Goal: Information Seeking & Learning: Learn about a topic

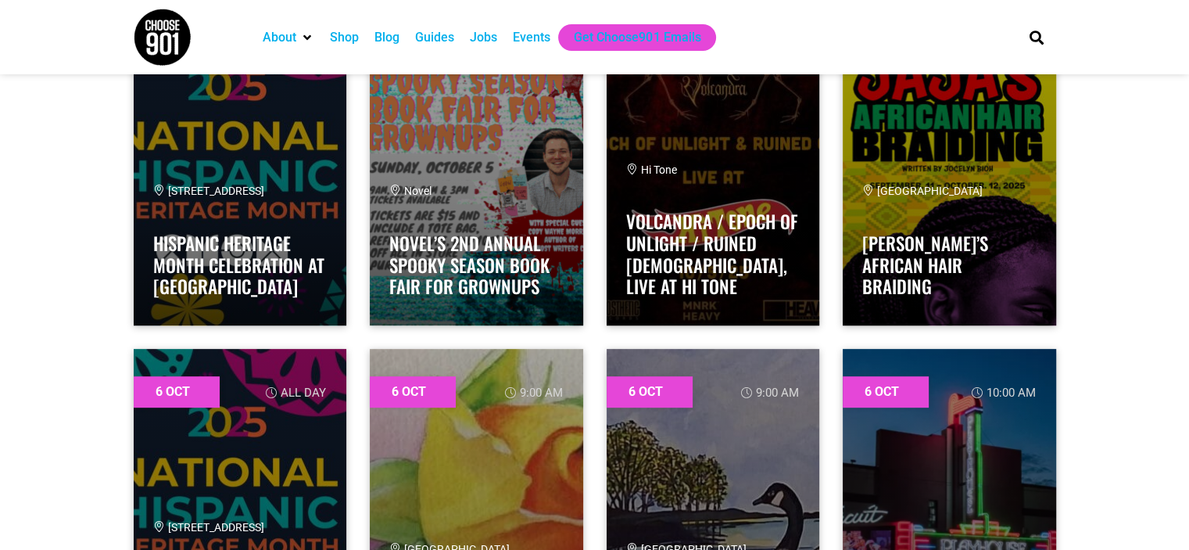
scroll to position [1051, 0]
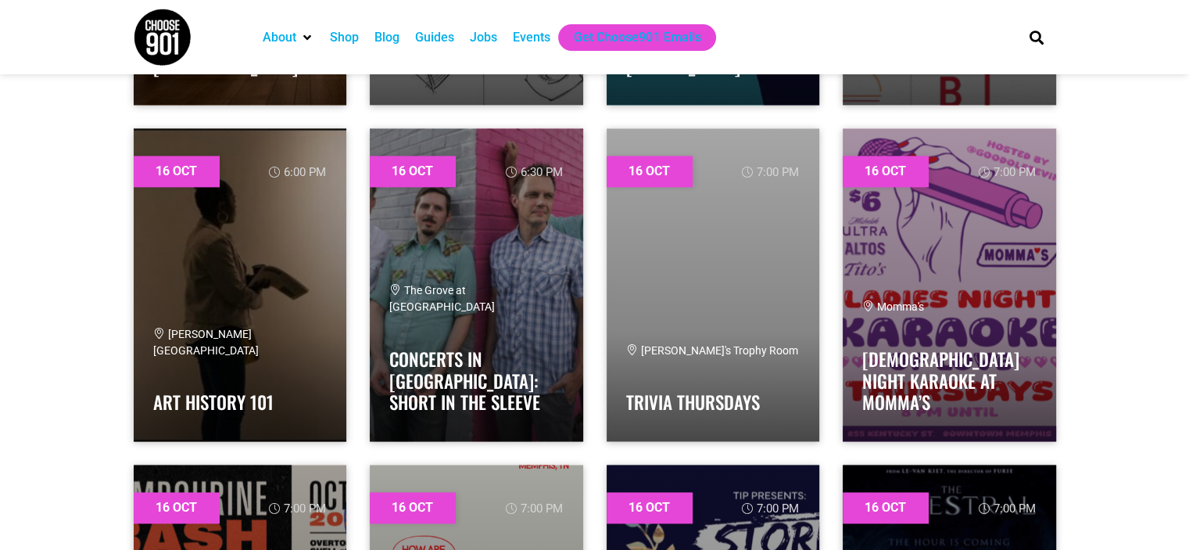
scroll to position [20048, 0]
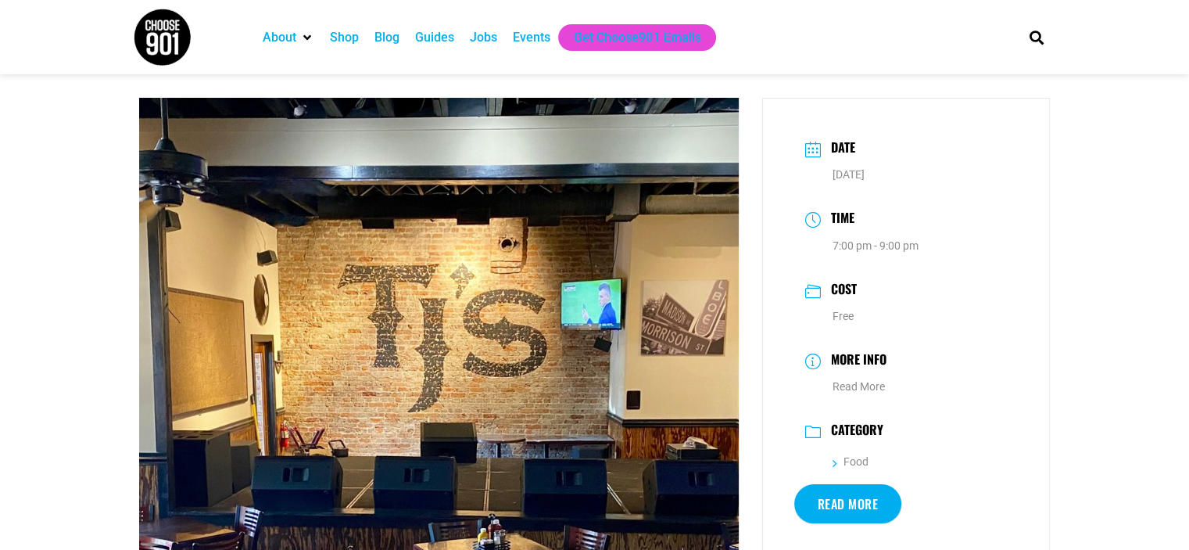
scroll to position [248, 0]
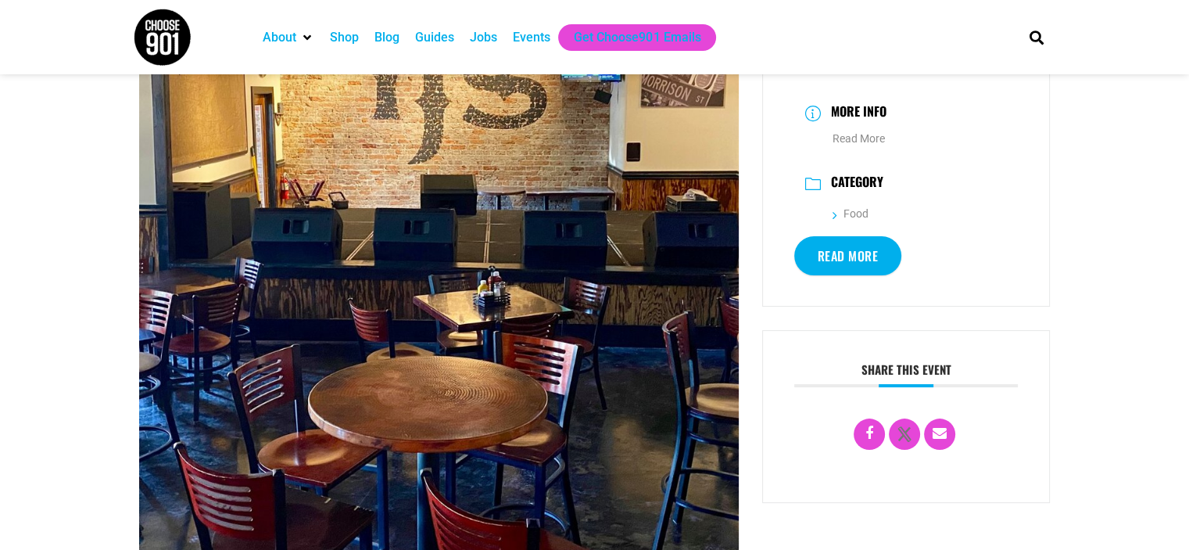
click at [863, 262] on link "Read More" at bounding box center [848, 255] width 108 height 39
